Goal: Use online tool/utility: Utilize a website feature to perform a specific function

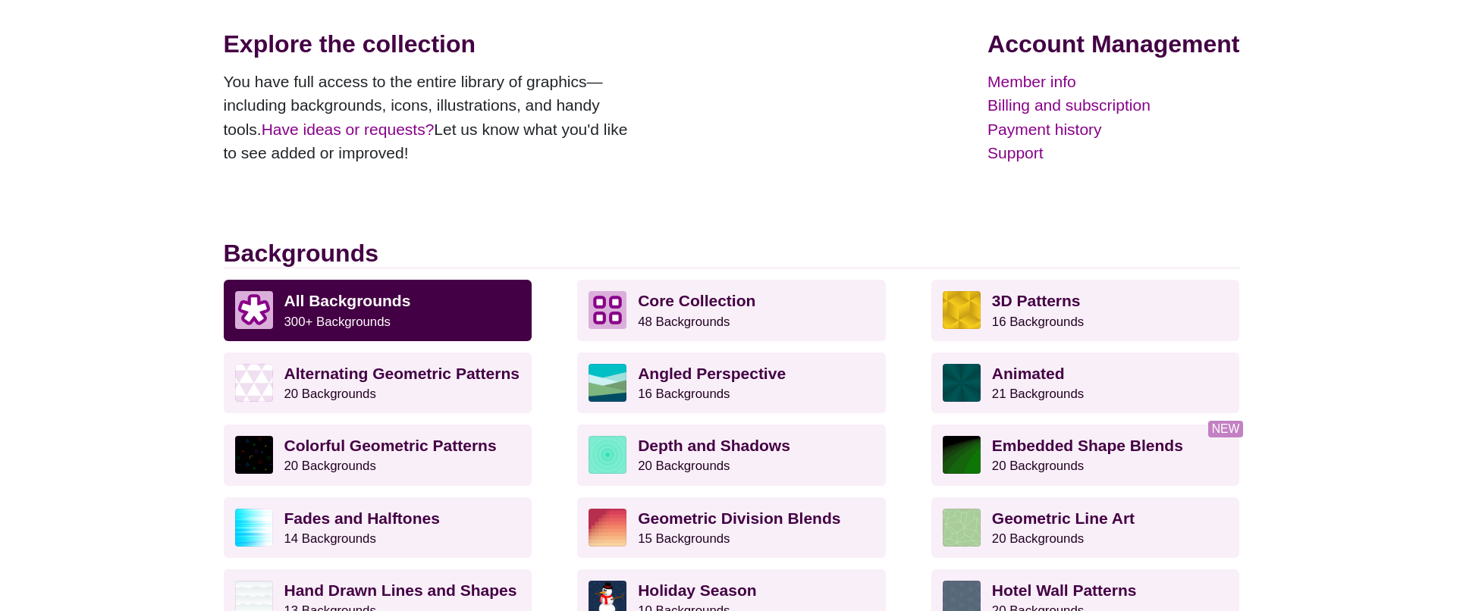
scroll to position [205, 0]
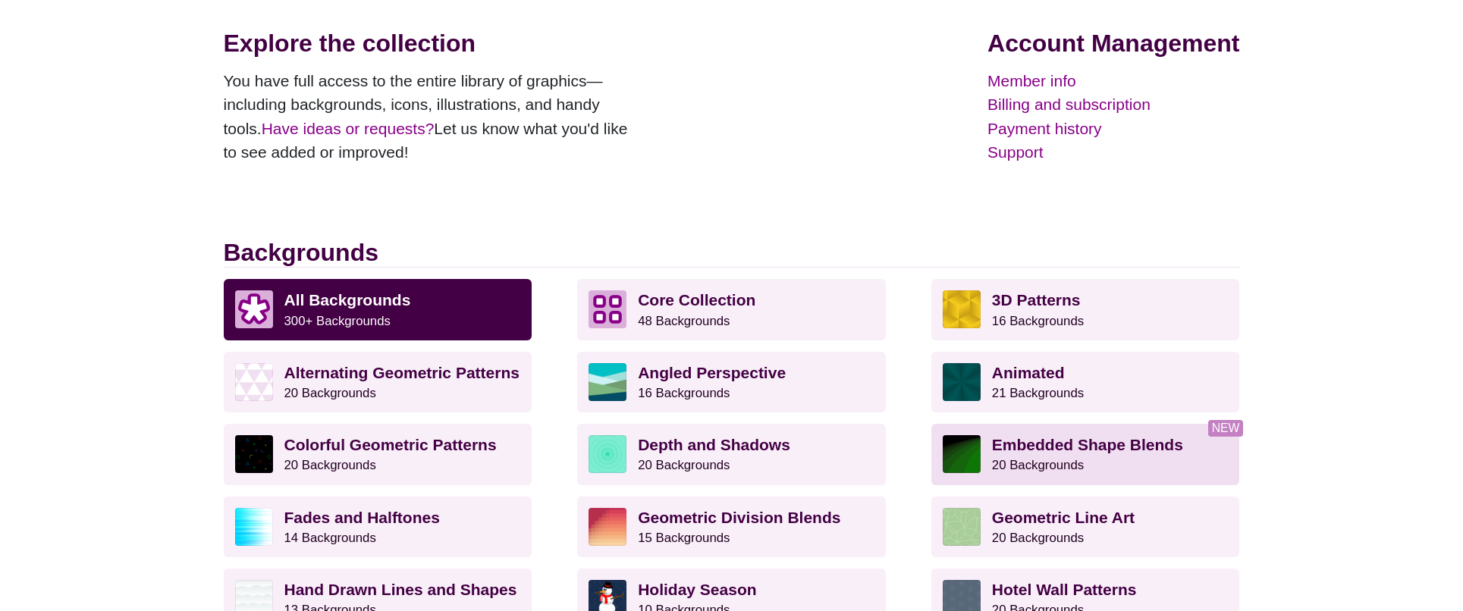
click at [1100, 440] on strong "Embedded Shape Blends" at bounding box center [1087, 444] width 191 height 17
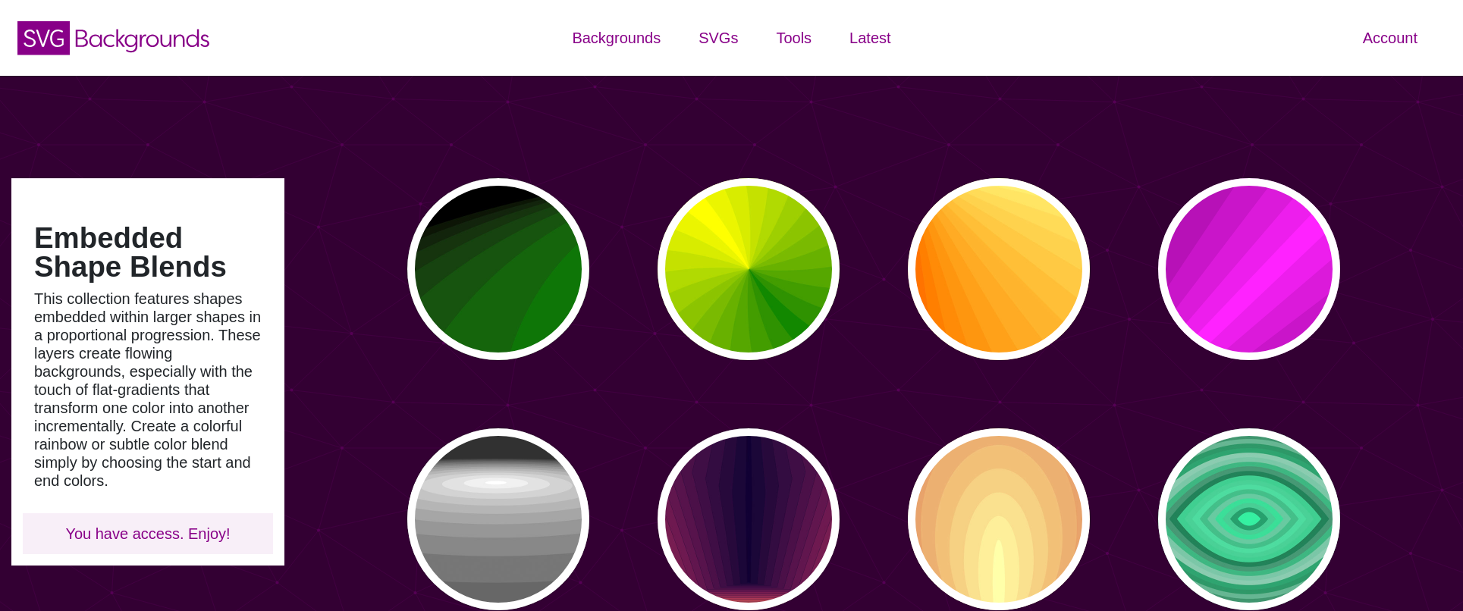
type input "#450057"
type input "#FFFFFF"
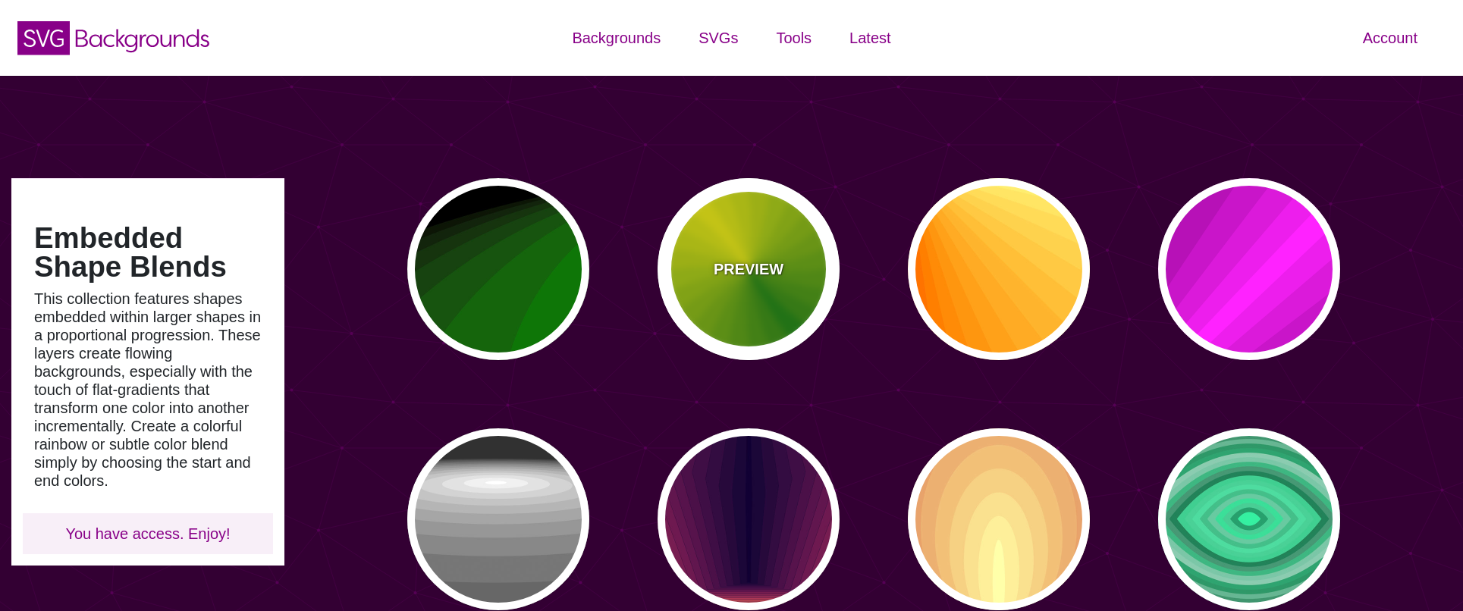
click at [753, 293] on div "PREVIEW" at bounding box center [748, 269] width 182 height 182
type input "#118800"
type input "#FFFF00"
type input "0"
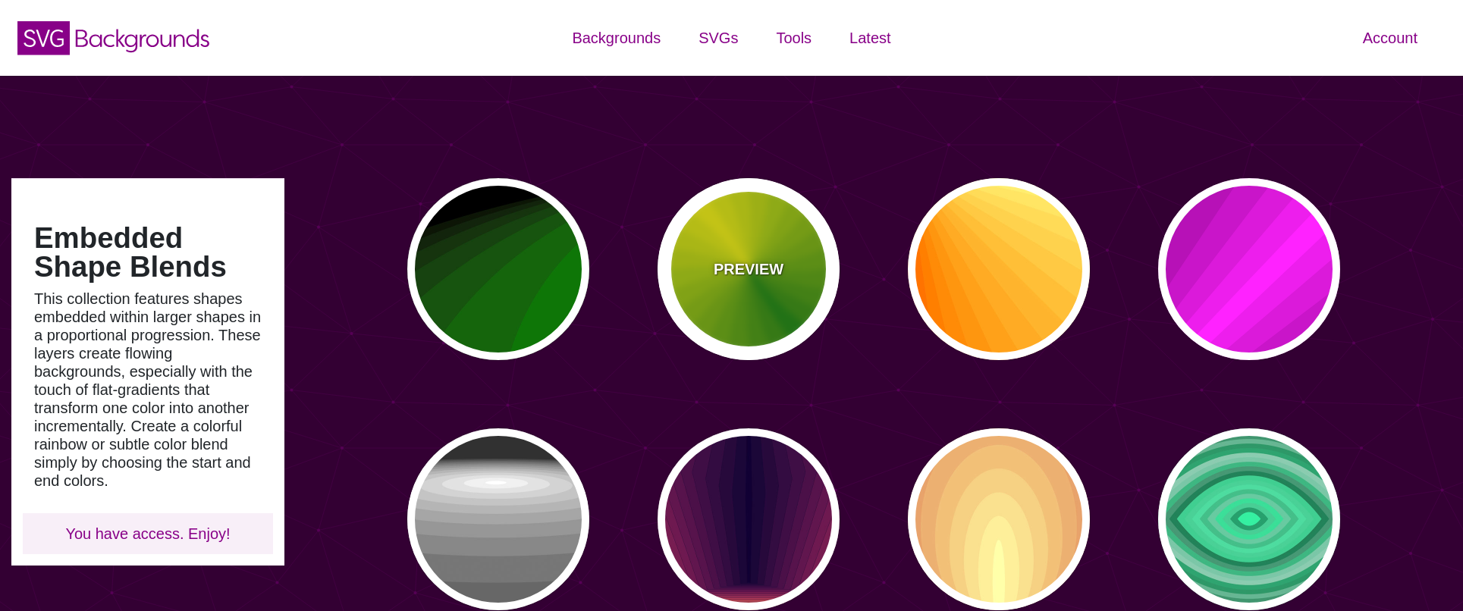
type input "0"
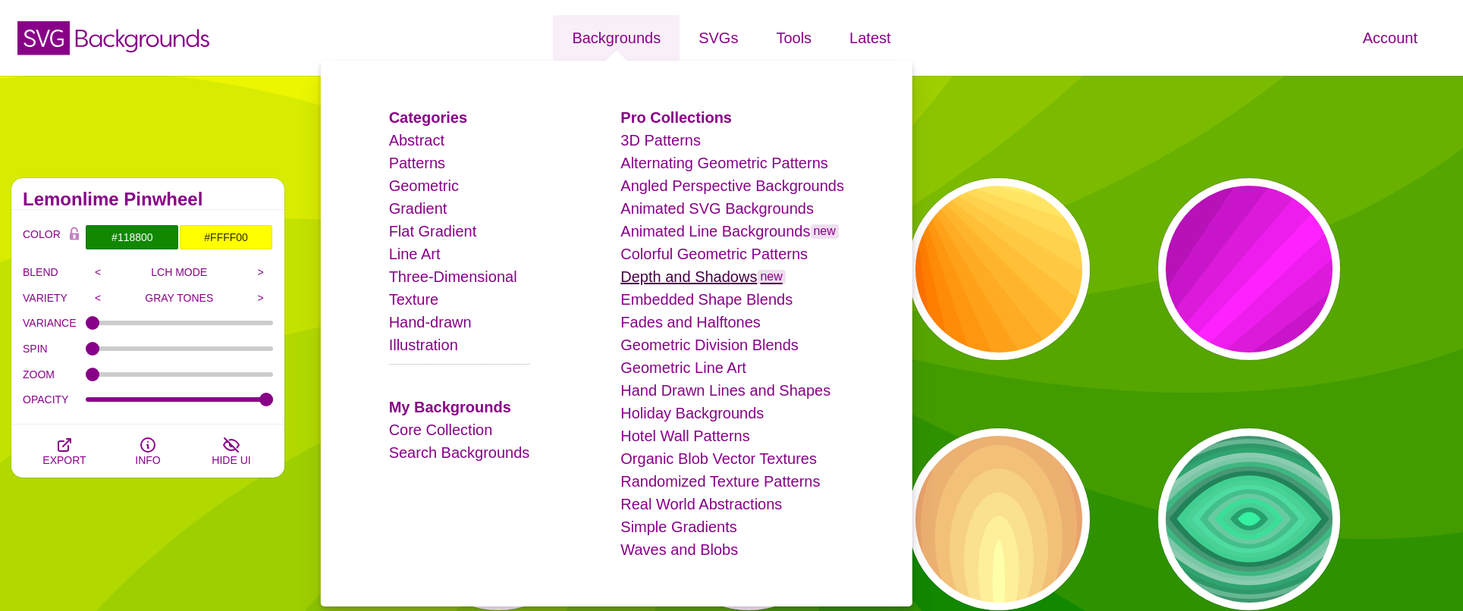
click at [710, 274] on link "Depth and Shadows new" at bounding box center [702, 276] width 165 height 17
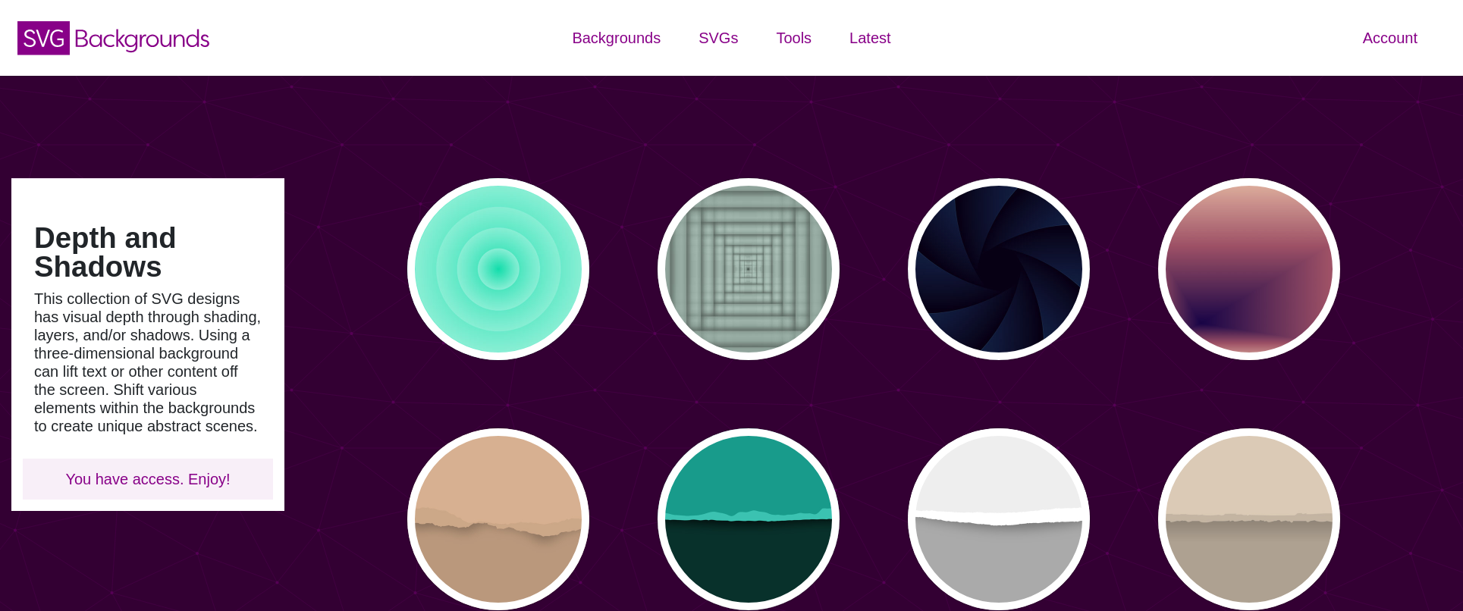
type input "#450057"
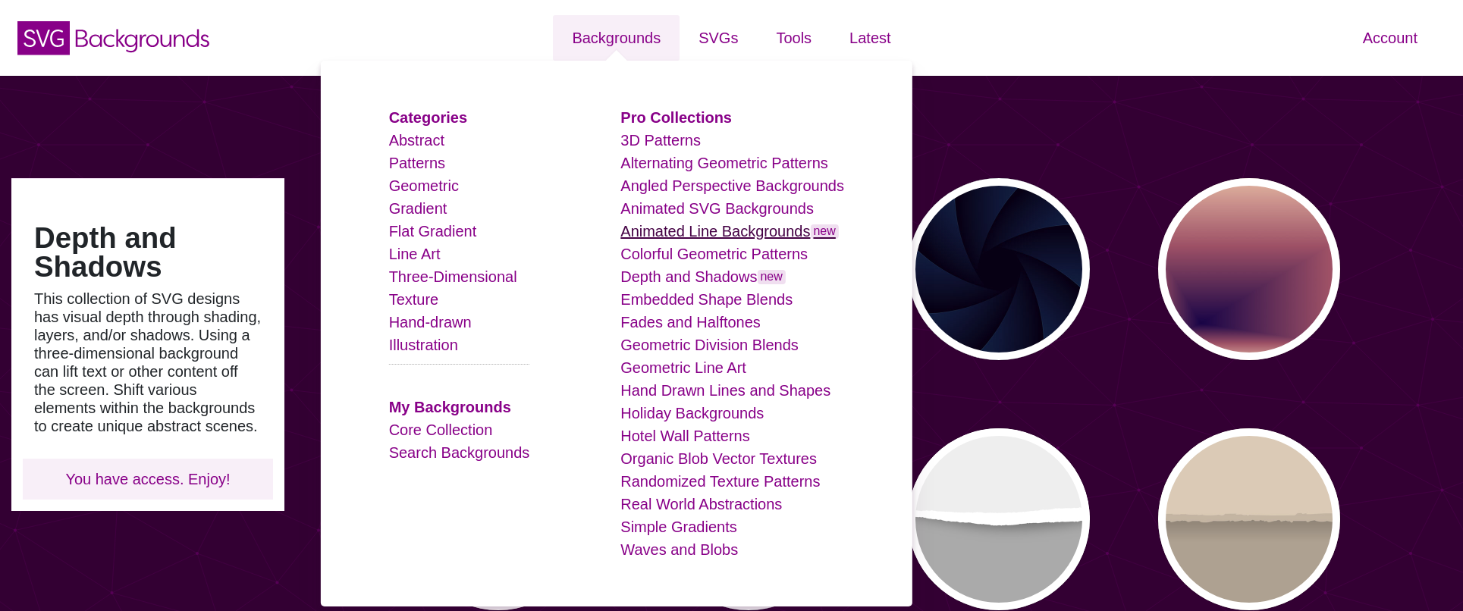
click at [748, 231] on link "Animated Line Backgrounds new" at bounding box center [729, 231] width 218 height 17
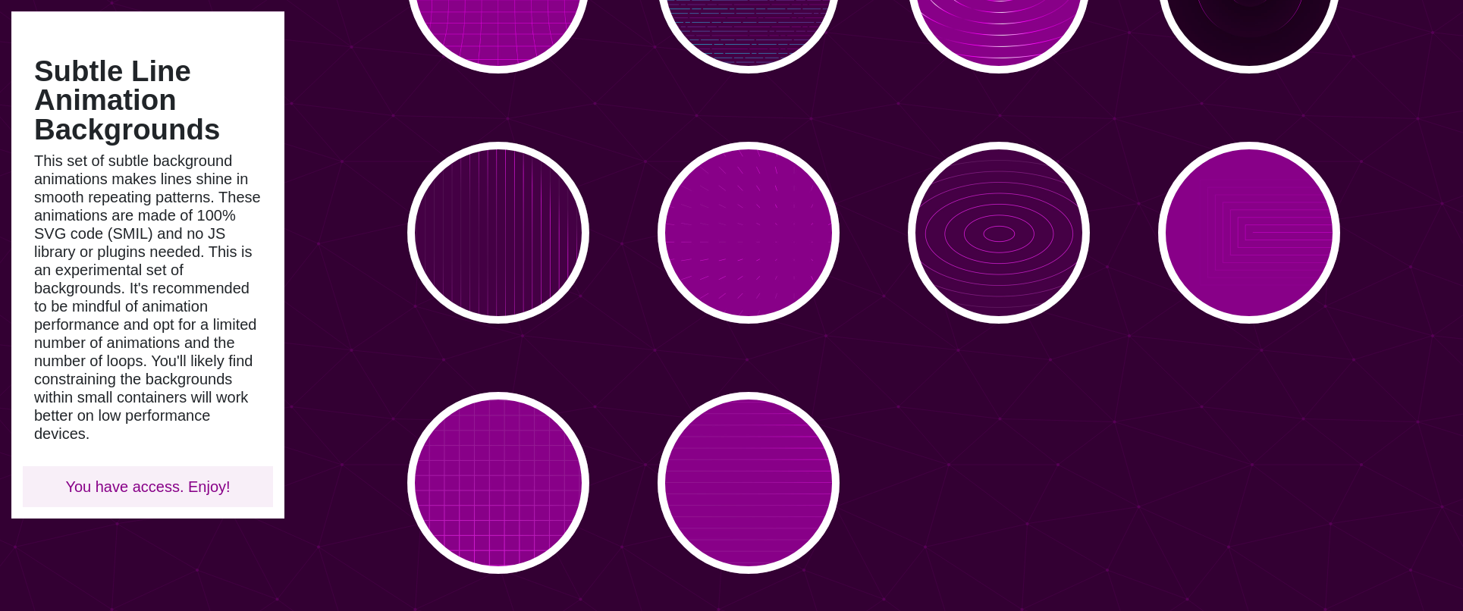
scroll to position [290, 0]
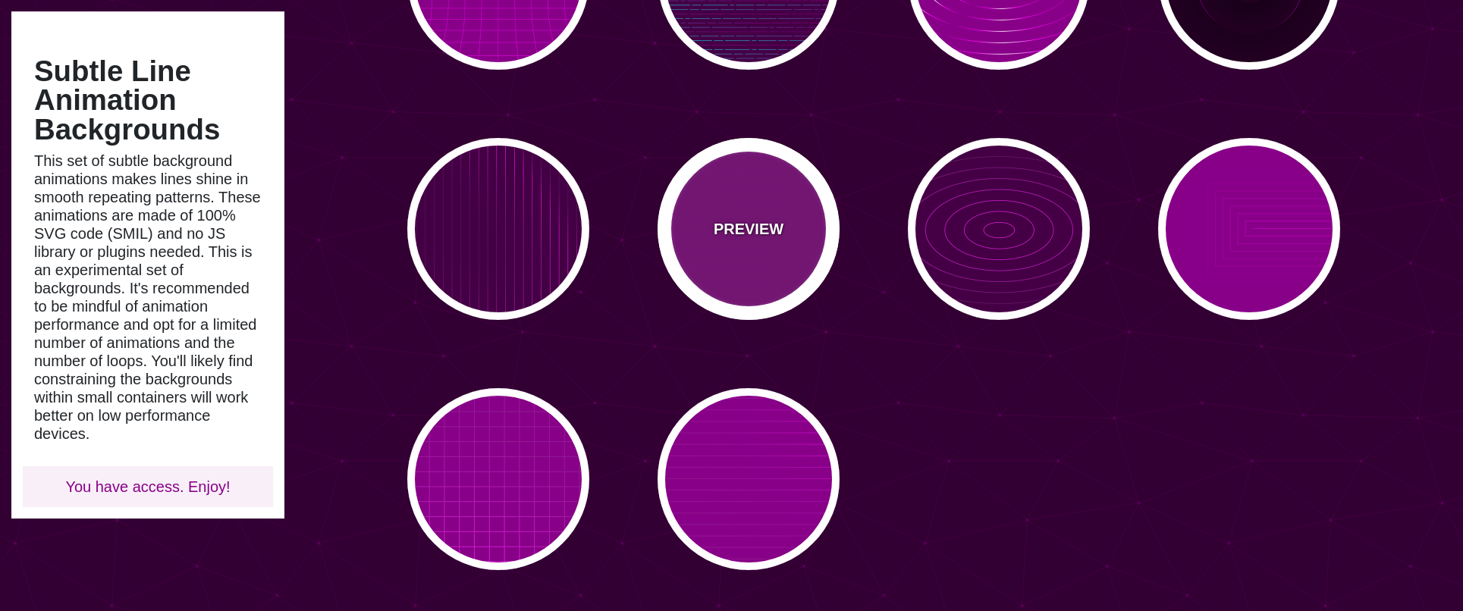
click at [803, 276] on div "PREVIEW" at bounding box center [748, 229] width 182 height 182
type input "#880088"
type input "#FF00FF"
type input "15"
type input "999"
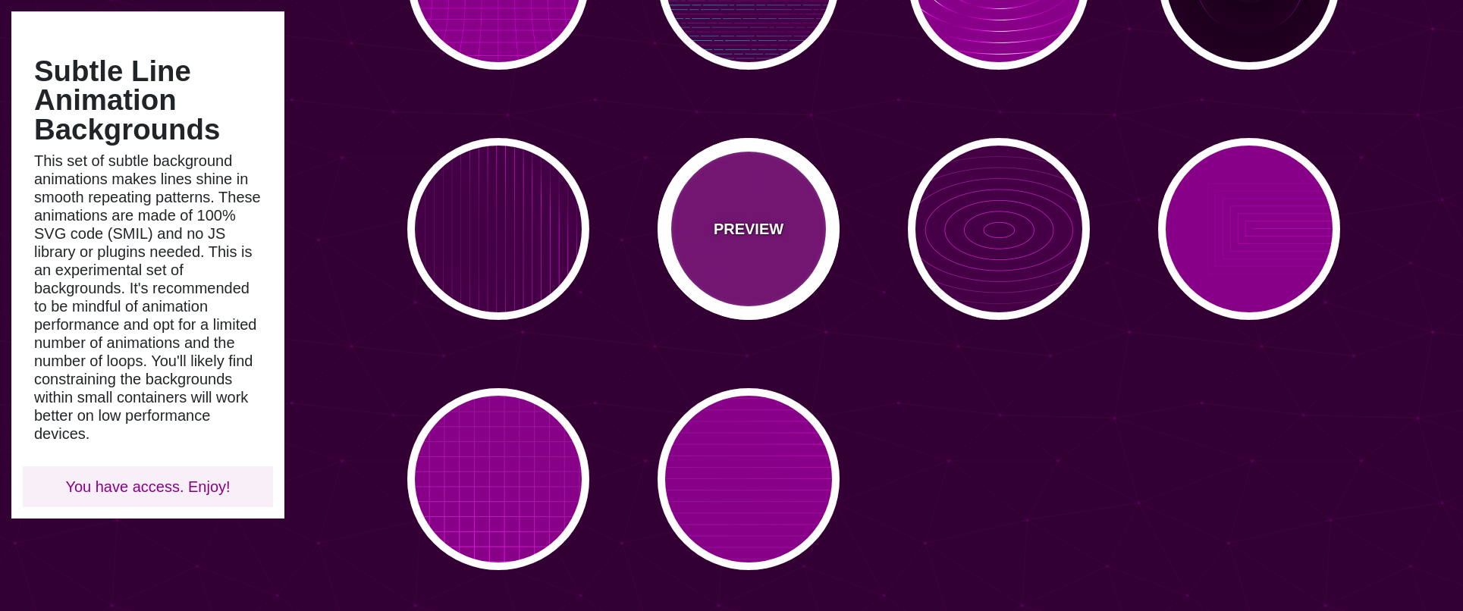
type input "0.1"
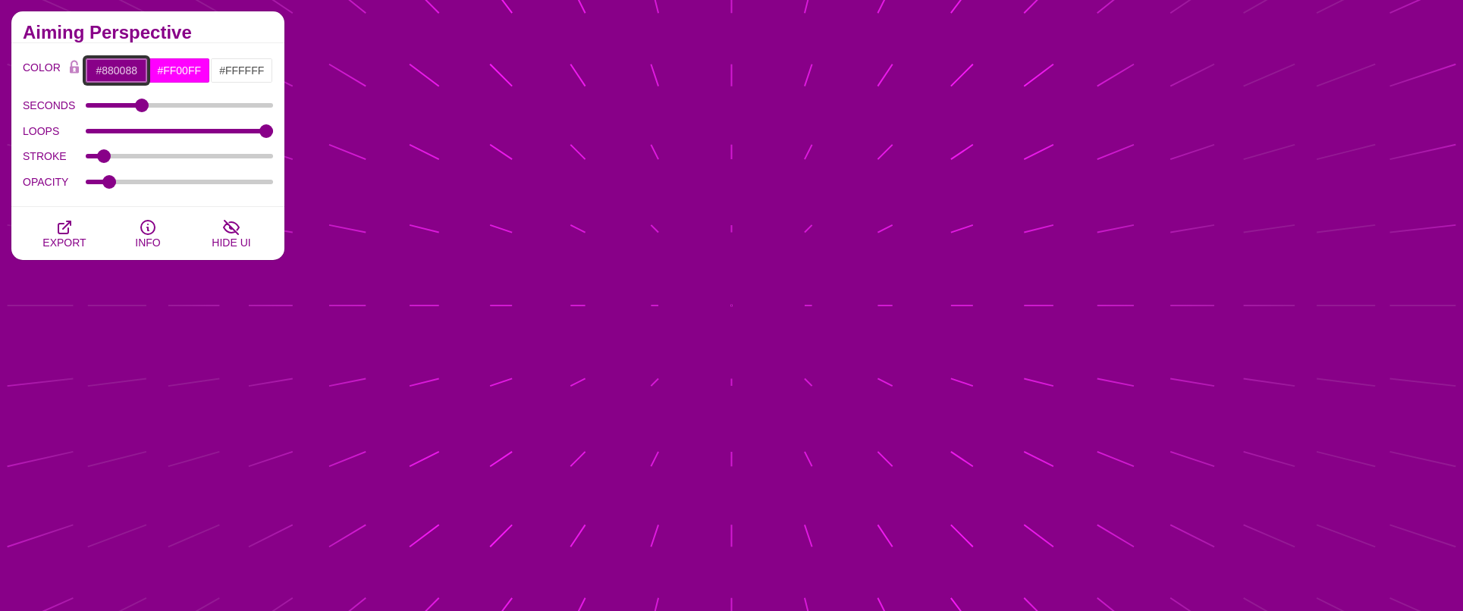
click at [118, 61] on input "#880088" at bounding box center [116, 71] width 63 height 26
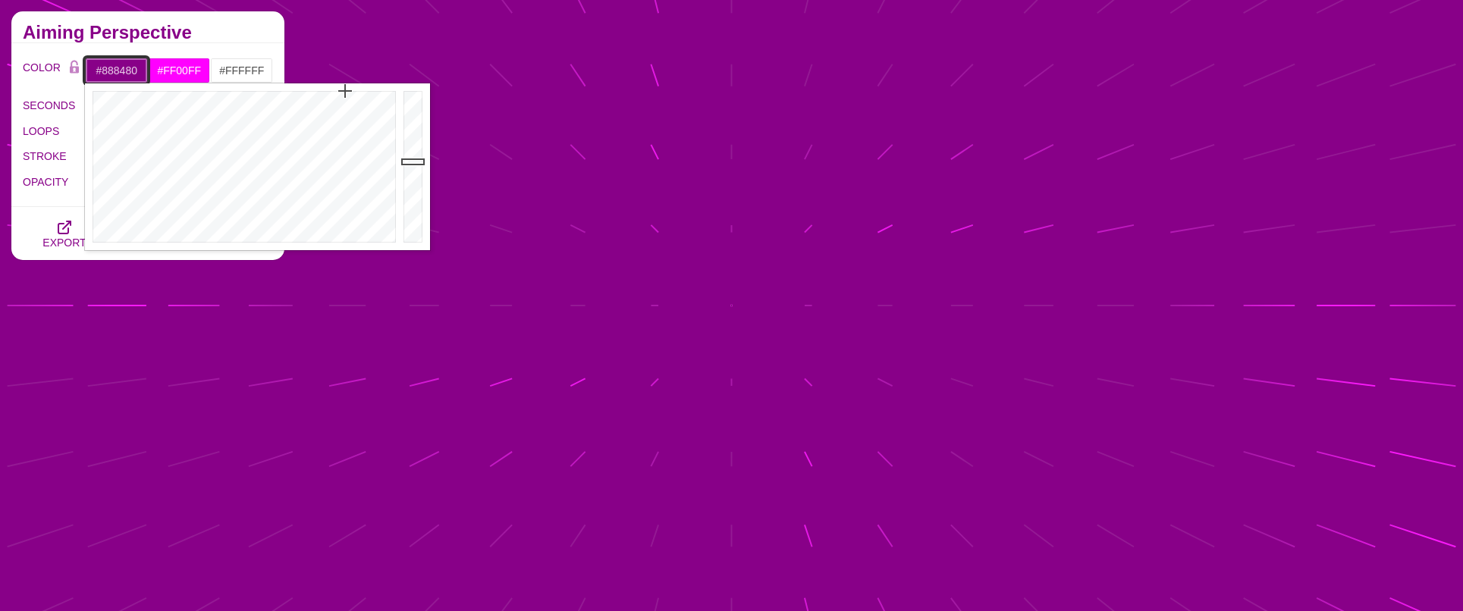
type input "#888888"
drag, startPoint x: 128, startPoint y: 129, endPoint x: 111, endPoint y: 271, distance: 142.9
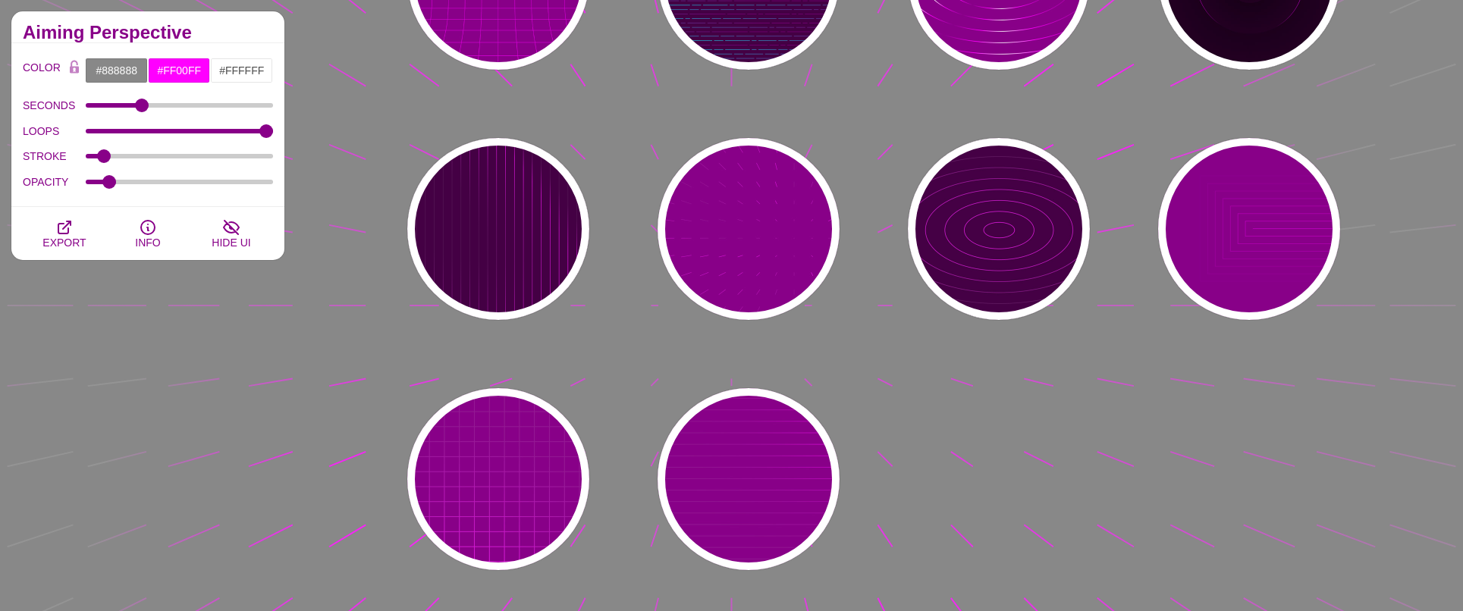
click at [312, 25] on div "PREVIEW PREVIEW PREVIEW PREVIEW PREVIEW PREVIEW PREVIEW PREVIEW PREVIEW PREVIEW" at bounding box center [879, 228] width 1167 height 705
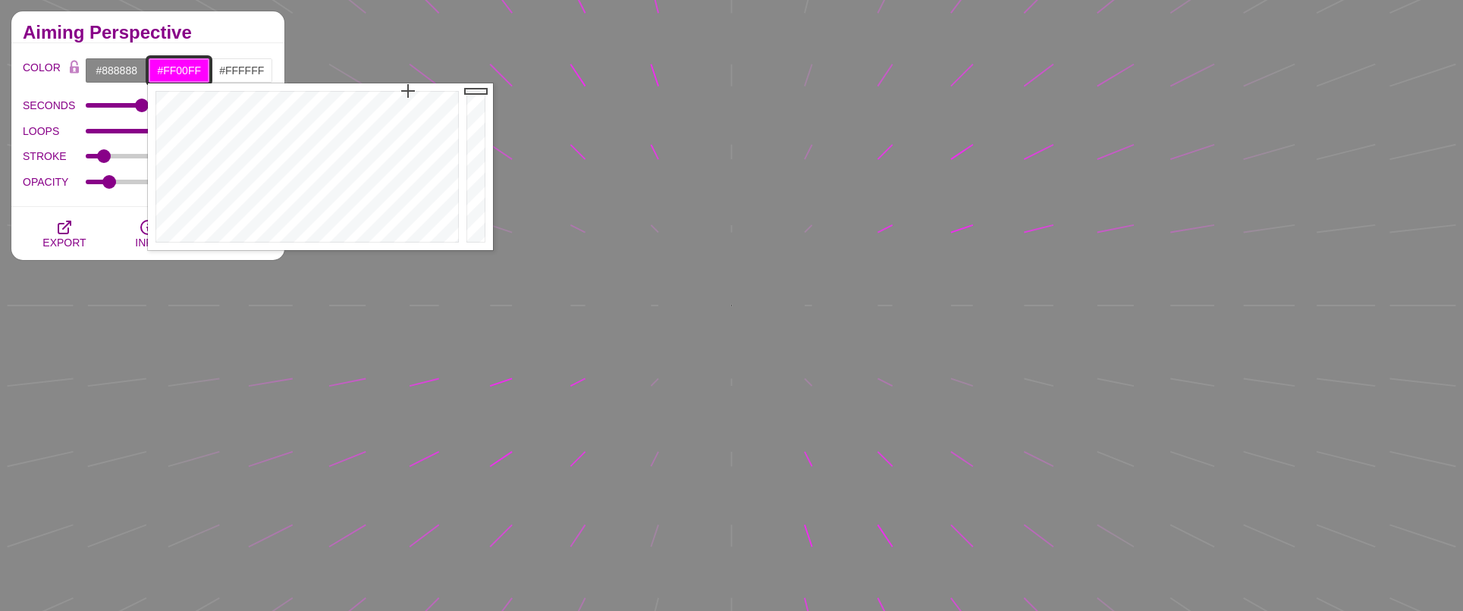
click at [184, 74] on input "#FF00FF" at bounding box center [179, 71] width 63 height 26
type input "#000000"
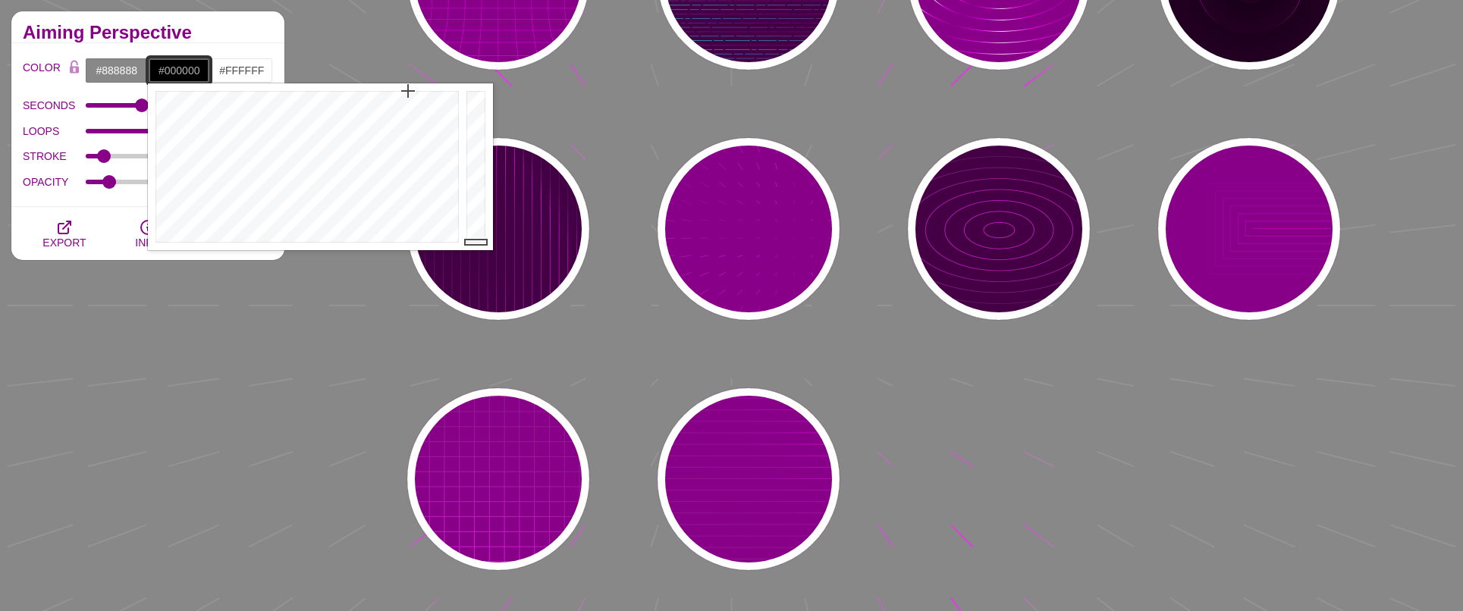
drag, startPoint x: 480, startPoint y: 91, endPoint x: 476, endPoint y: 319, distance: 228.3
click at [343, 52] on div "PREVIEW PREVIEW PREVIEW PREVIEW PREVIEW PREVIEW PREVIEW PREVIEW PREVIEW PREVIEW" at bounding box center [879, 228] width 1167 height 705
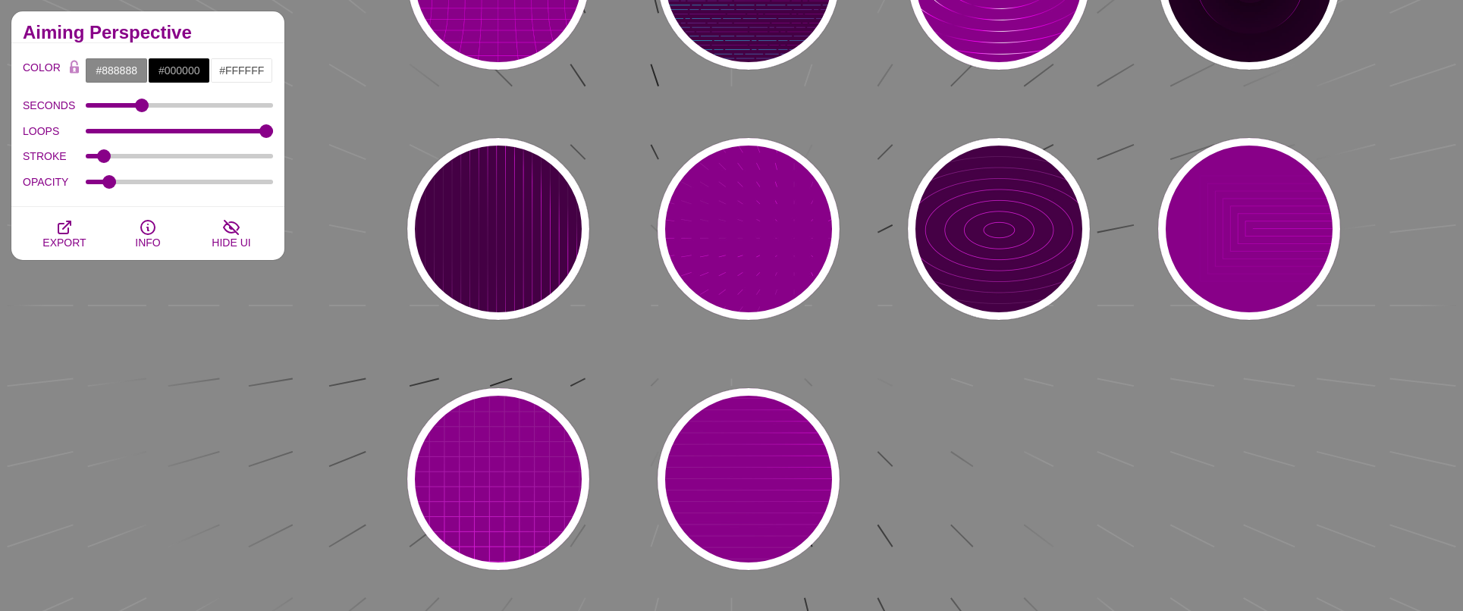
click at [362, 60] on div "PREVIEW PREVIEW PREVIEW PREVIEW PREVIEW PREVIEW PREVIEW PREVIEW PREVIEW PREVIEW" at bounding box center [879, 228] width 1167 height 705
click at [1313, 465] on div "PREVIEW PREVIEW PREVIEW PREVIEW PREVIEW PREVIEW PREVIEW PREVIEW PREVIEW PREVIEW" at bounding box center [879, 228] width 1167 height 705
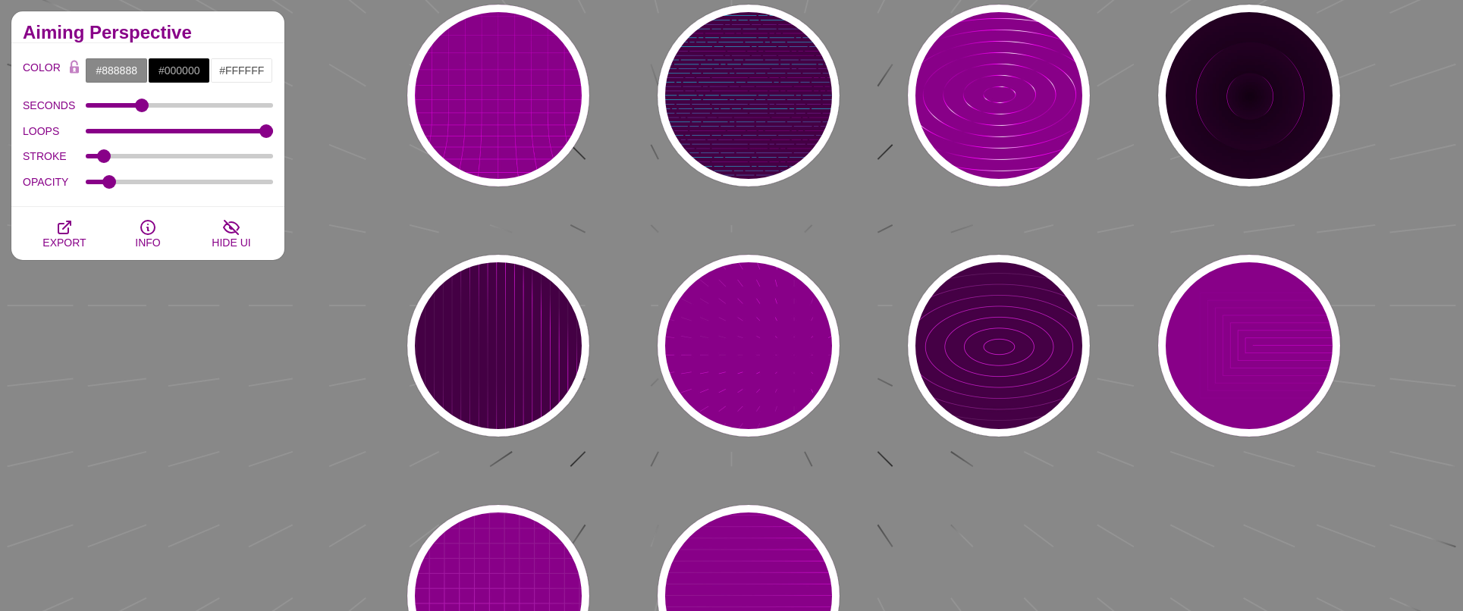
scroll to position [172, 0]
